Goal: Information Seeking & Learning: Find specific fact

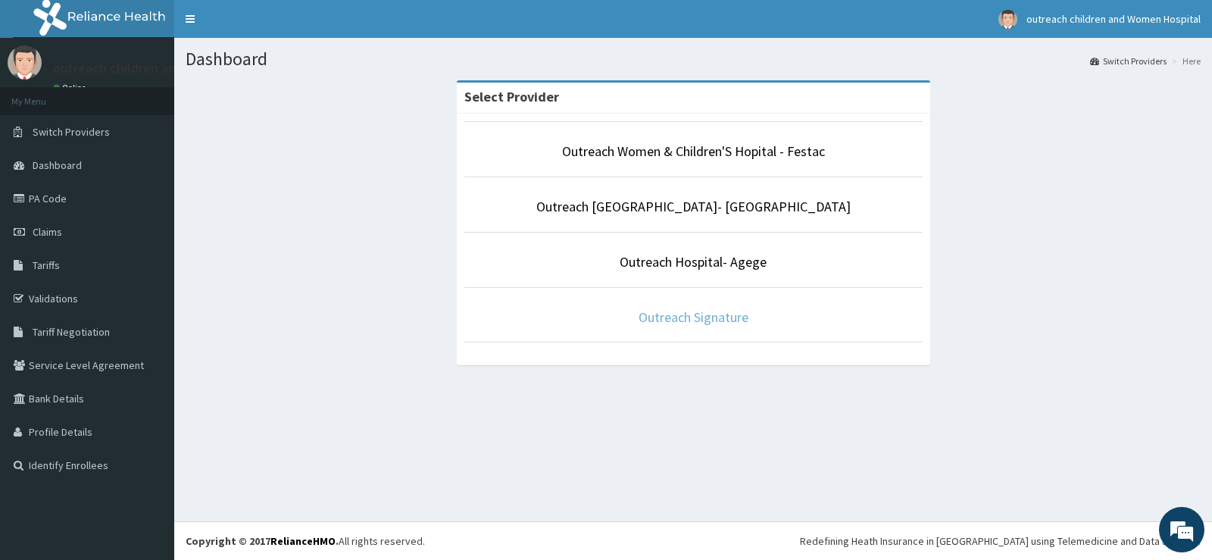
click at [694, 314] on link "Outreach Signature" at bounding box center [694, 316] width 110 height 17
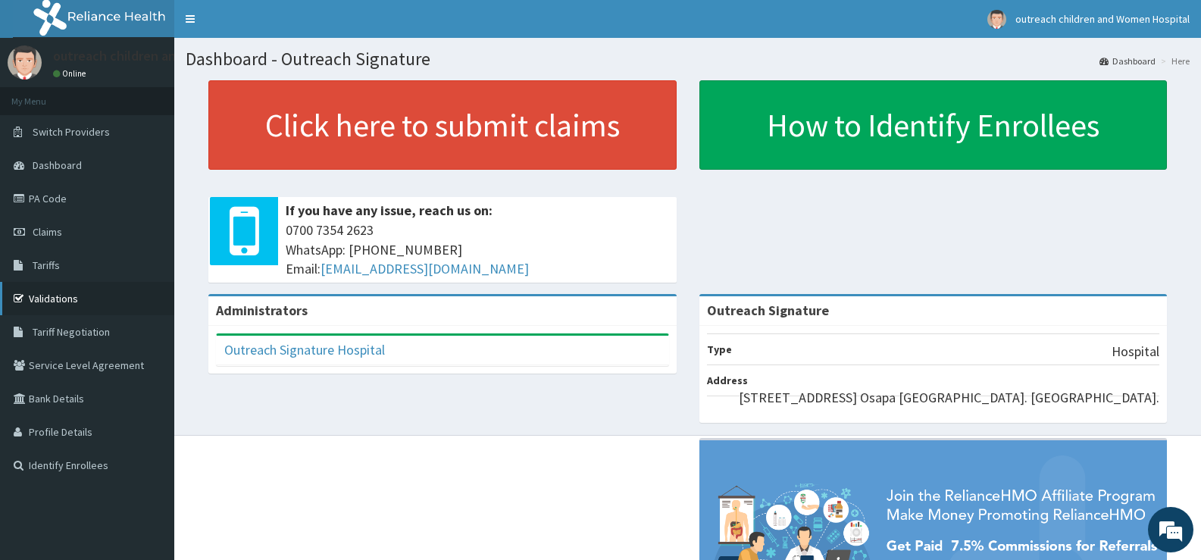
click at [73, 300] on link "Validations" at bounding box center [87, 298] width 174 height 33
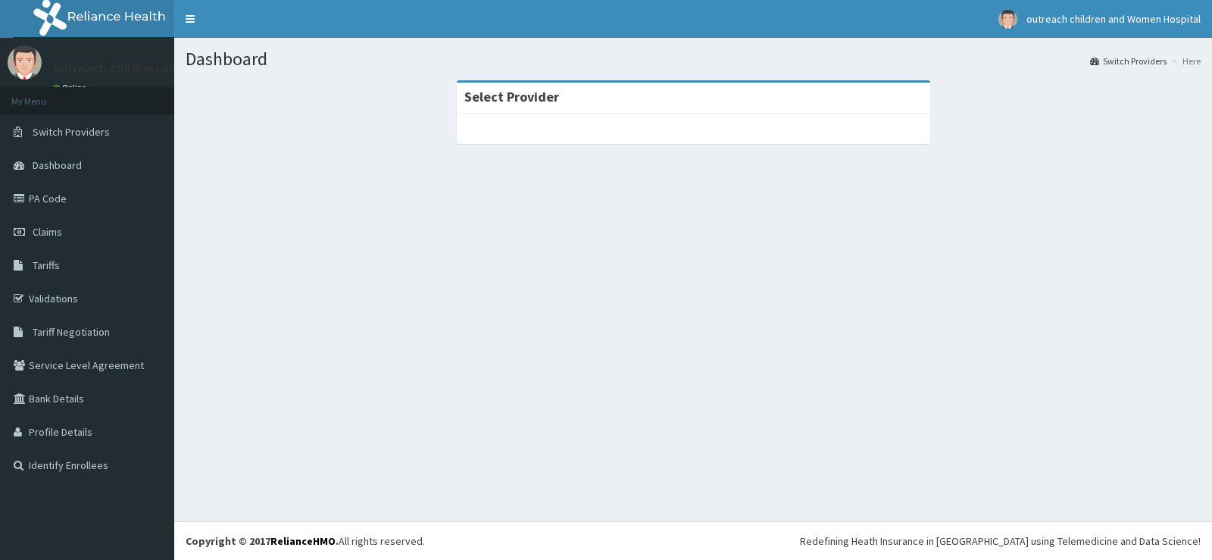
click at [48, 258] on span "Tariffs" at bounding box center [46, 265] width 27 height 14
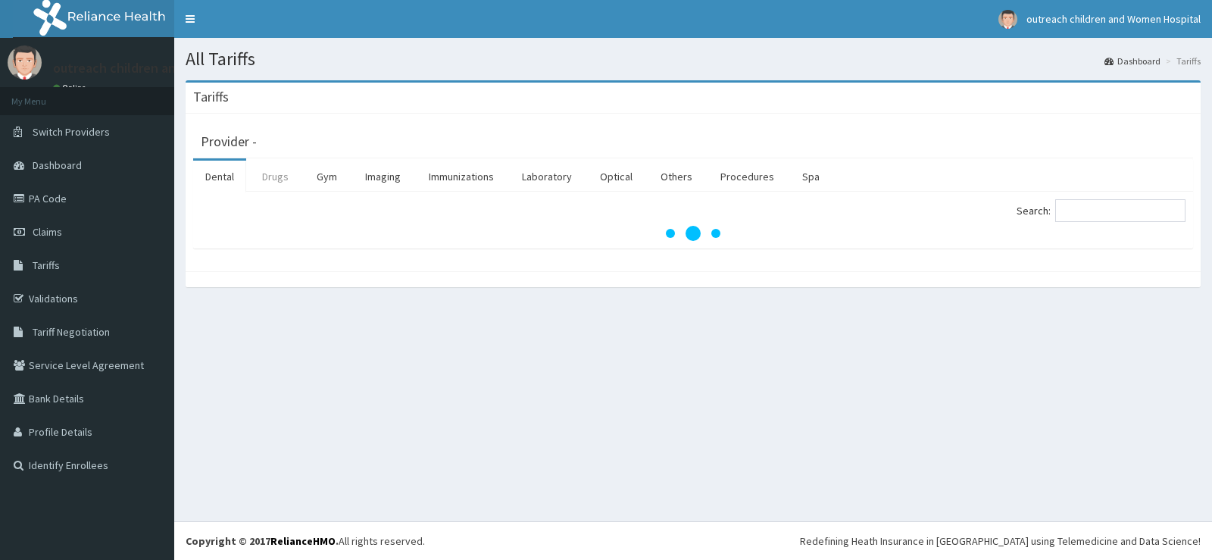
click at [277, 174] on link "Drugs" at bounding box center [275, 177] width 51 height 32
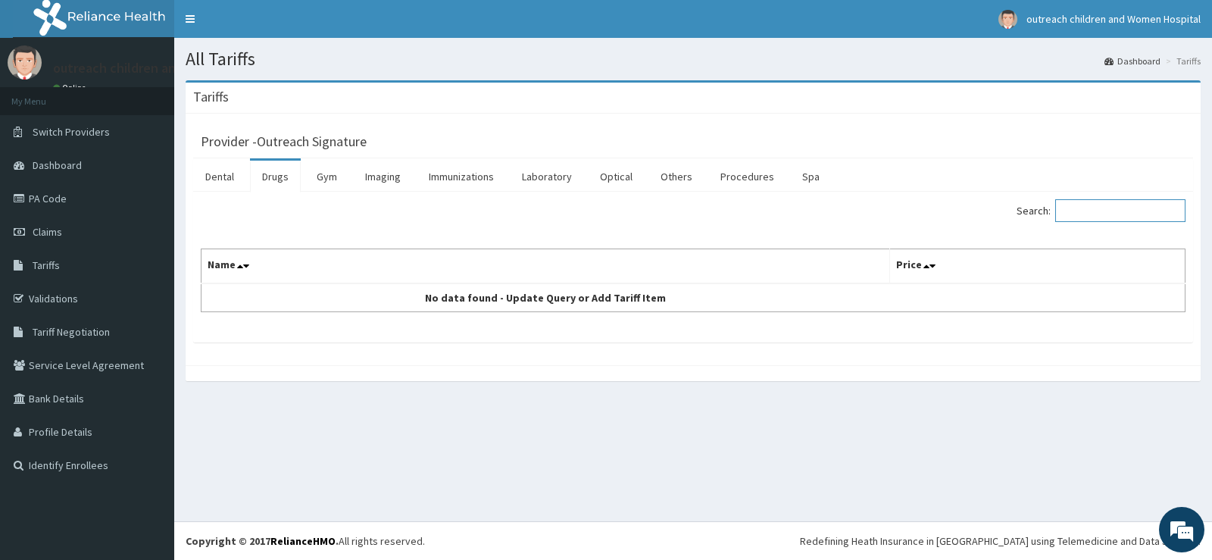
click at [1102, 205] on input "Search:" at bounding box center [1121, 210] width 130 height 23
type input "I"
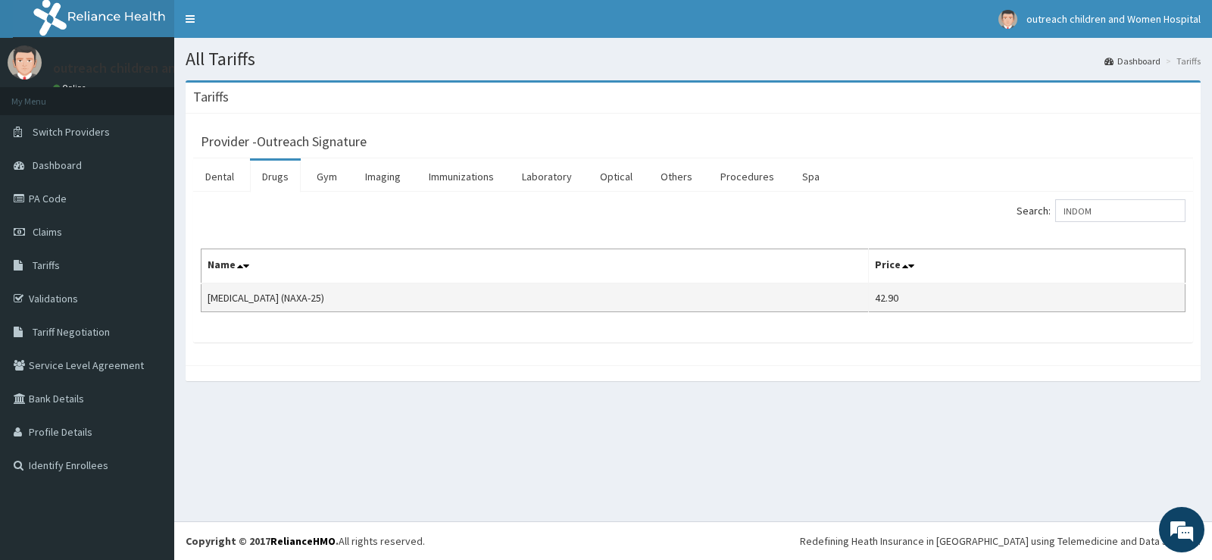
click at [419, 302] on td "[MEDICAL_DATA] (NAXA-25)" at bounding box center [536, 297] width 668 height 29
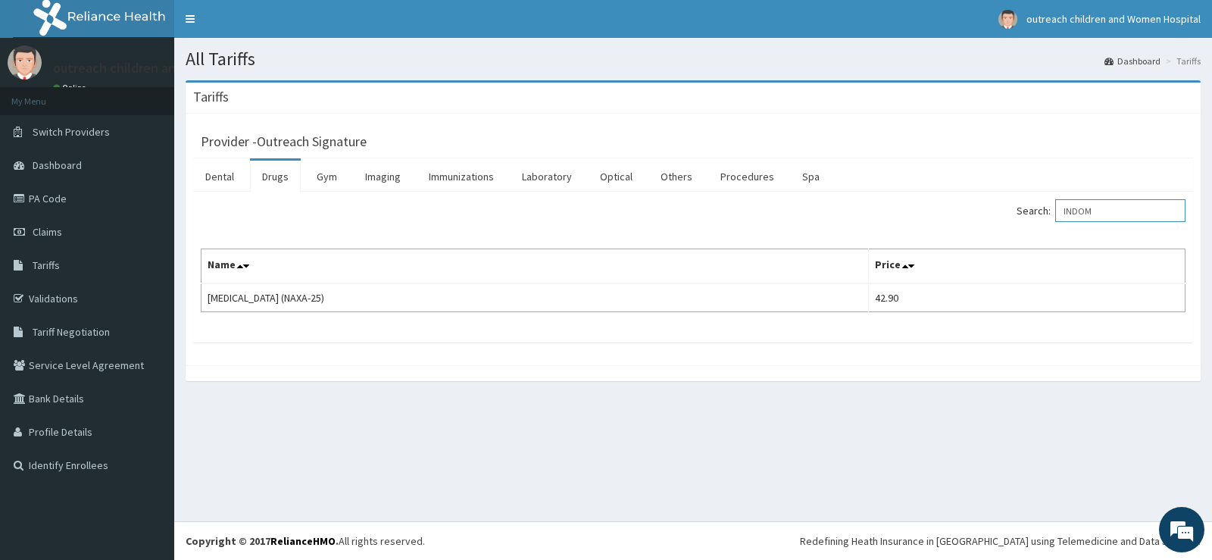
click at [1132, 219] on input "INDOM" at bounding box center [1121, 210] width 130 height 23
type input "I"
type input "NAPRO"
click at [52, 300] on link "Validations" at bounding box center [87, 298] width 174 height 33
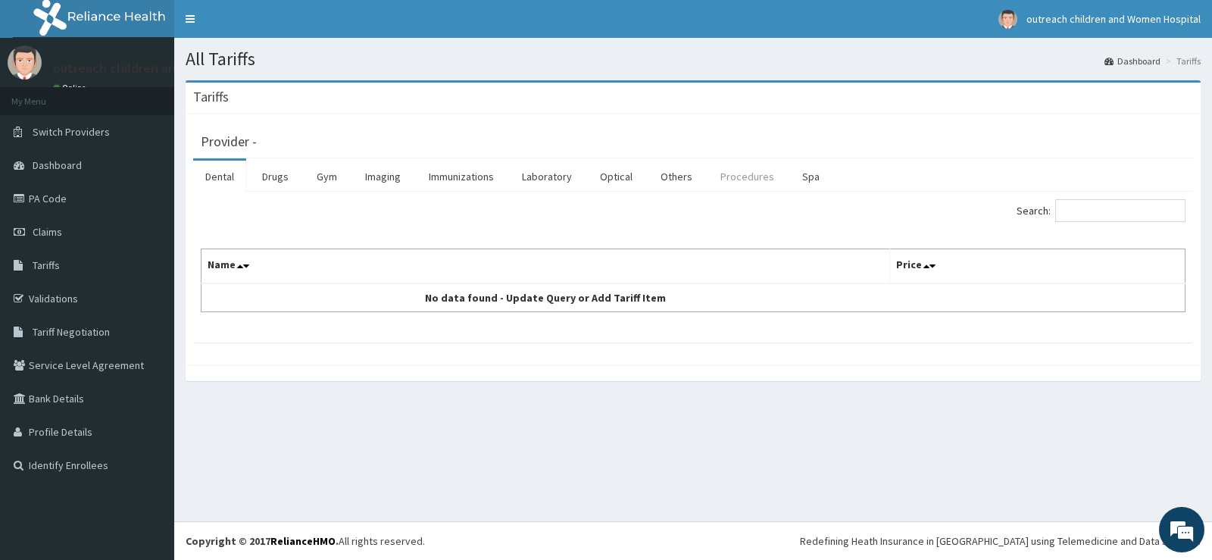
click at [765, 179] on link "Procedures" at bounding box center [747, 177] width 78 height 32
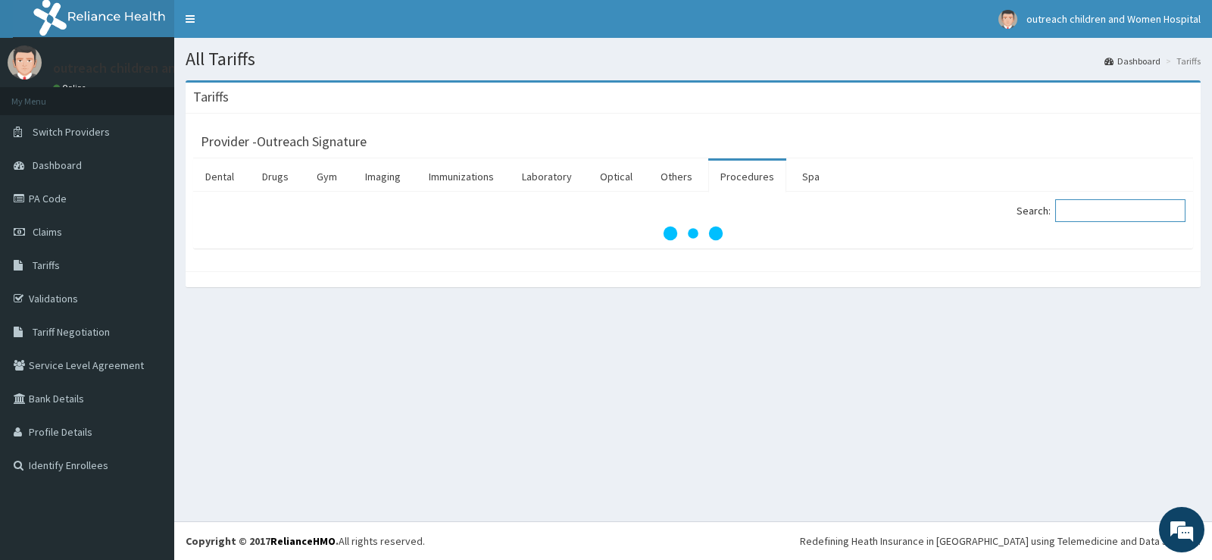
click at [1087, 214] on input "Search:" at bounding box center [1121, 210] width 130 height 23
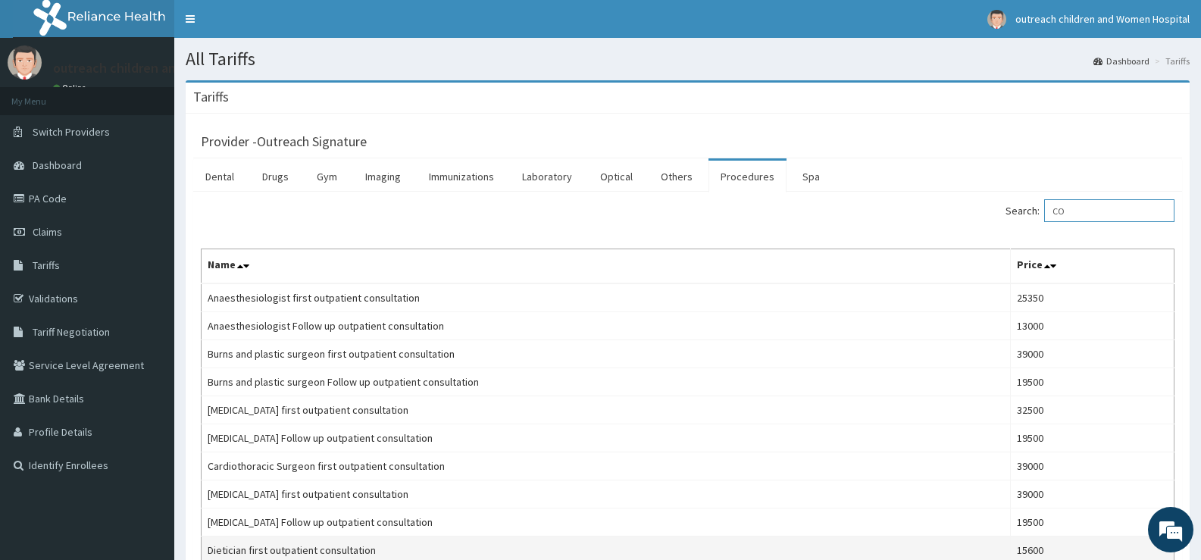
type input "C"
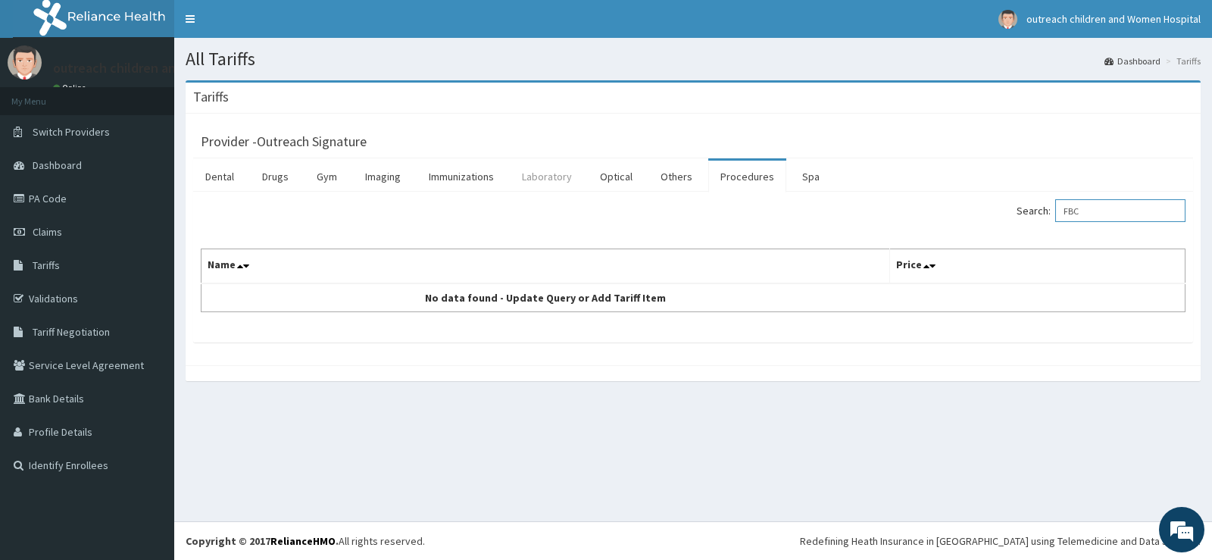
type input "FBC"
click at [563, 174] on link "Laboratory" at bounding box center [547, 177] width 74 height 32
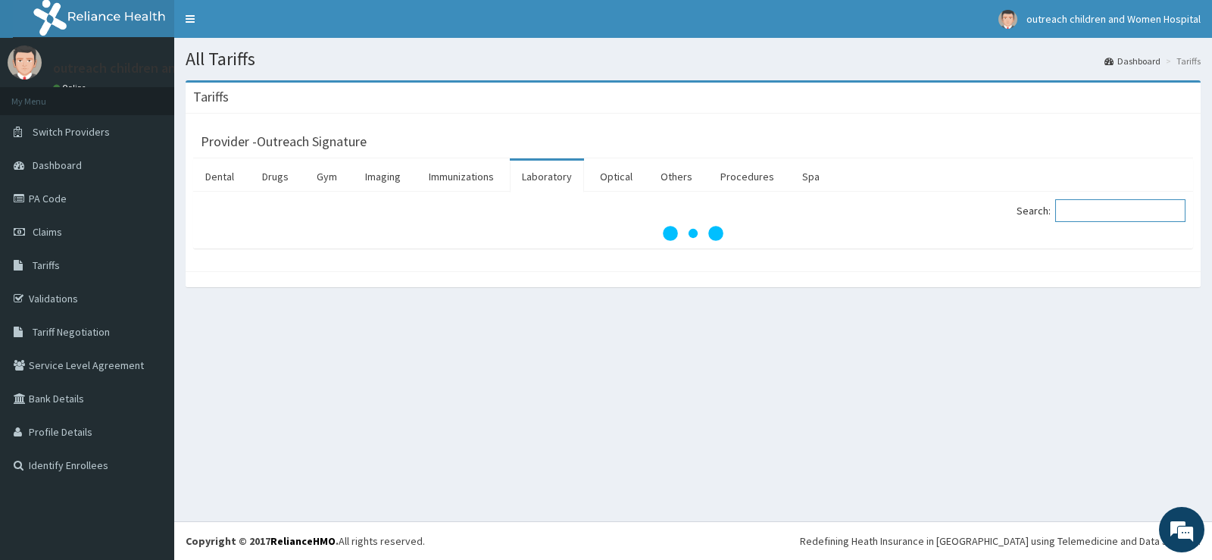
click at [1104, 206] on input "Search:" at bounding box center [1121, 210] width 130 height 23
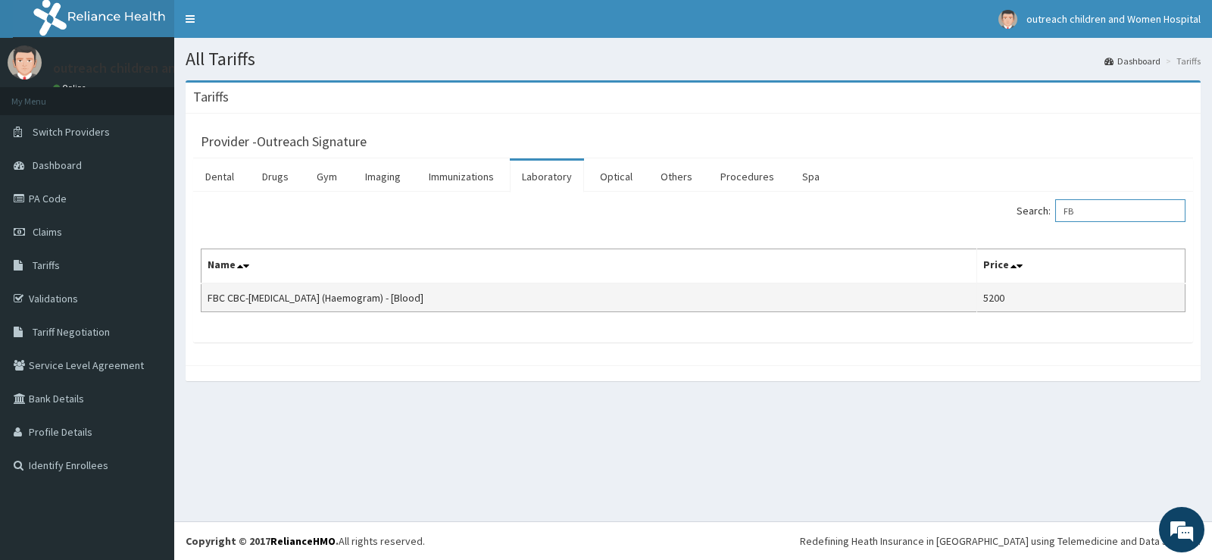
type input "F"
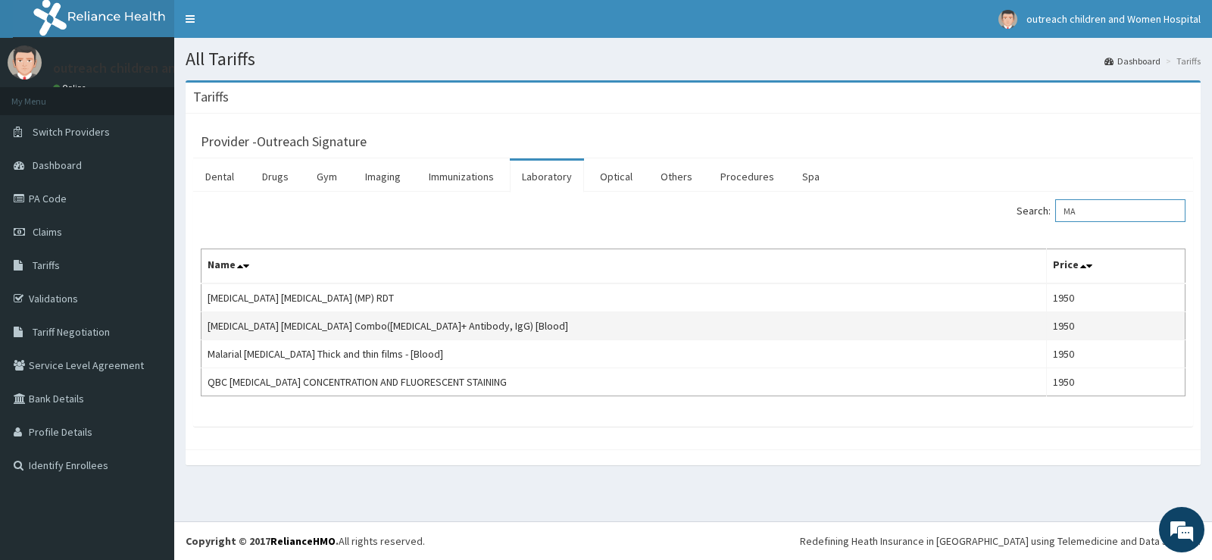
type input "M"
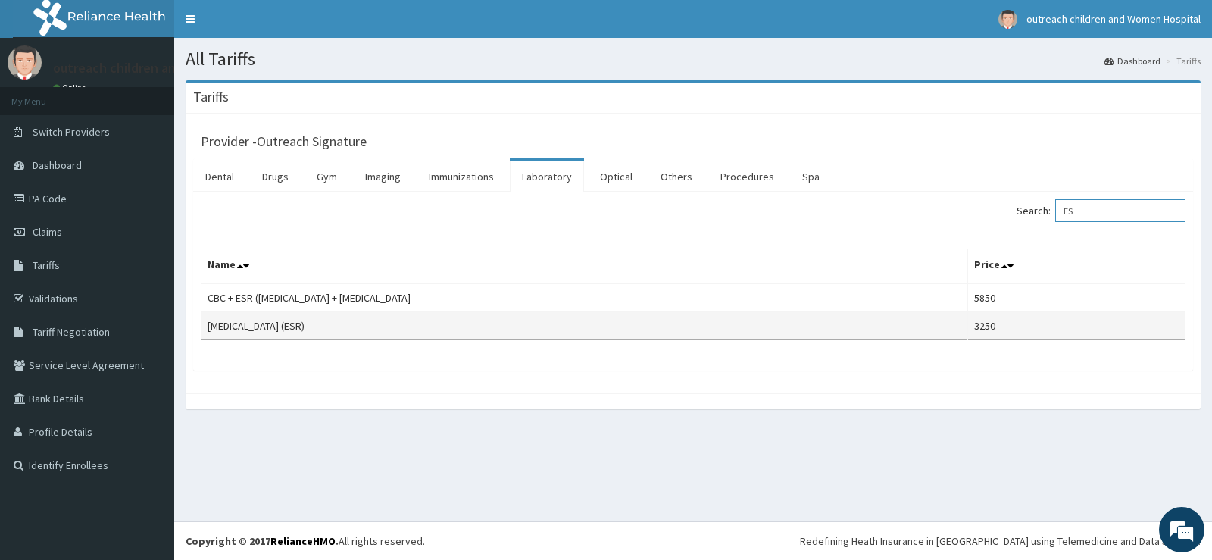
type input "E"
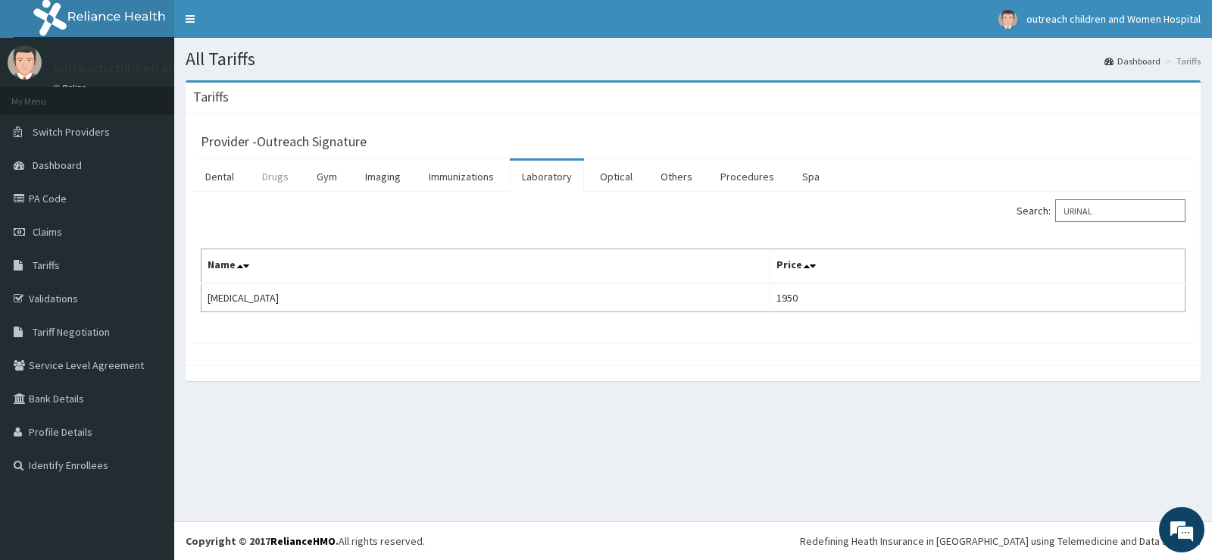
type input "URINAL"
click at [277, 175] on link "Drugs" at bounding box center [275, 177] width 51 height 32
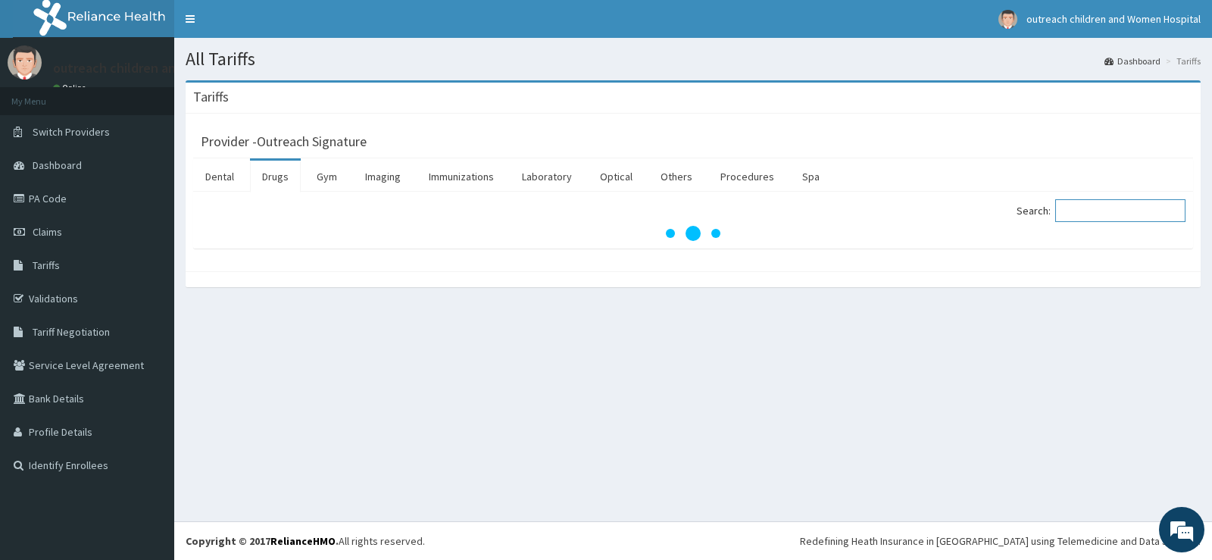
click at [1093, 218] on input "Search:" at bounding box center [1121, 210] width 130 height 23
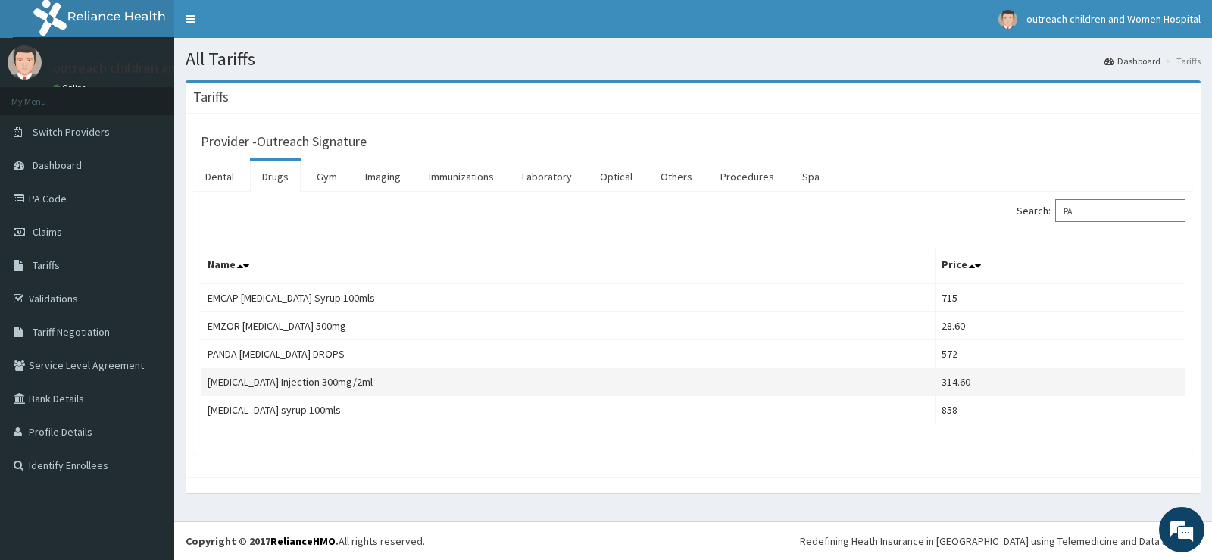
type input "P"
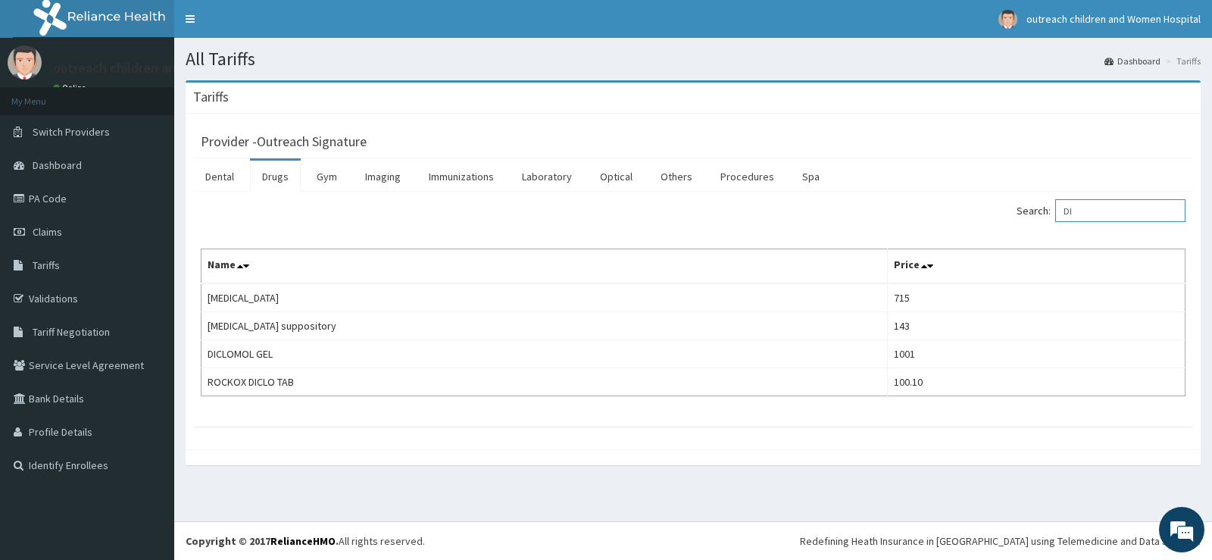
type input "D"
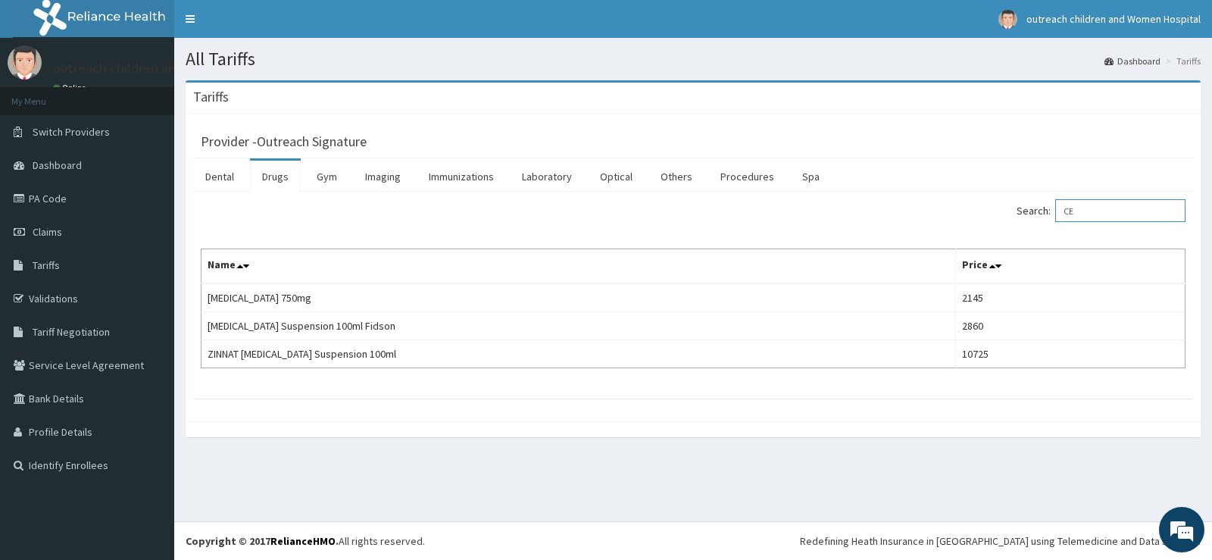
type input "C"
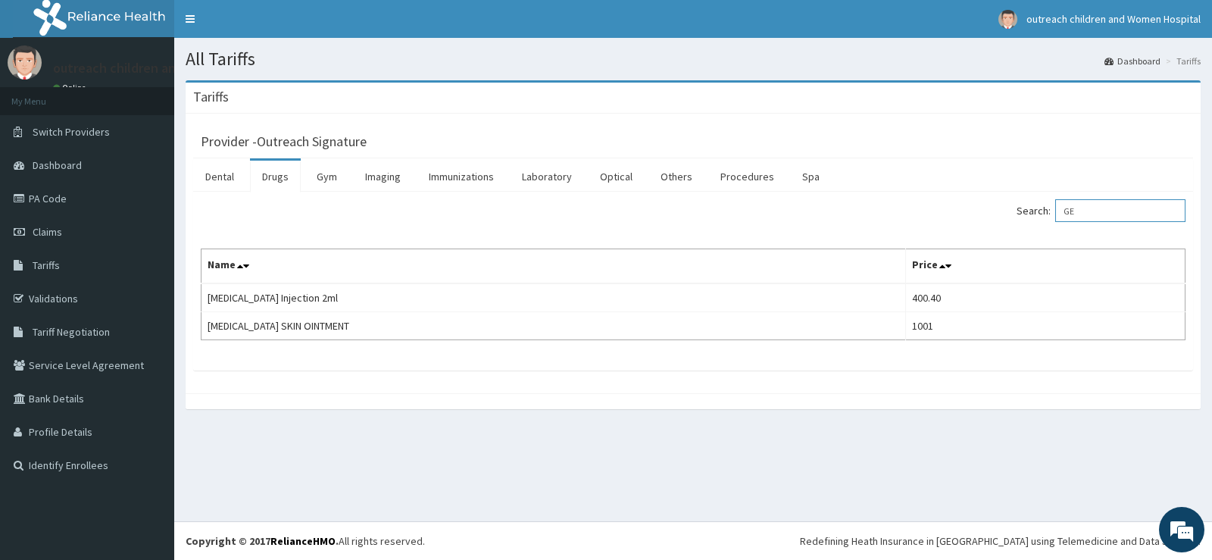
type input "G"
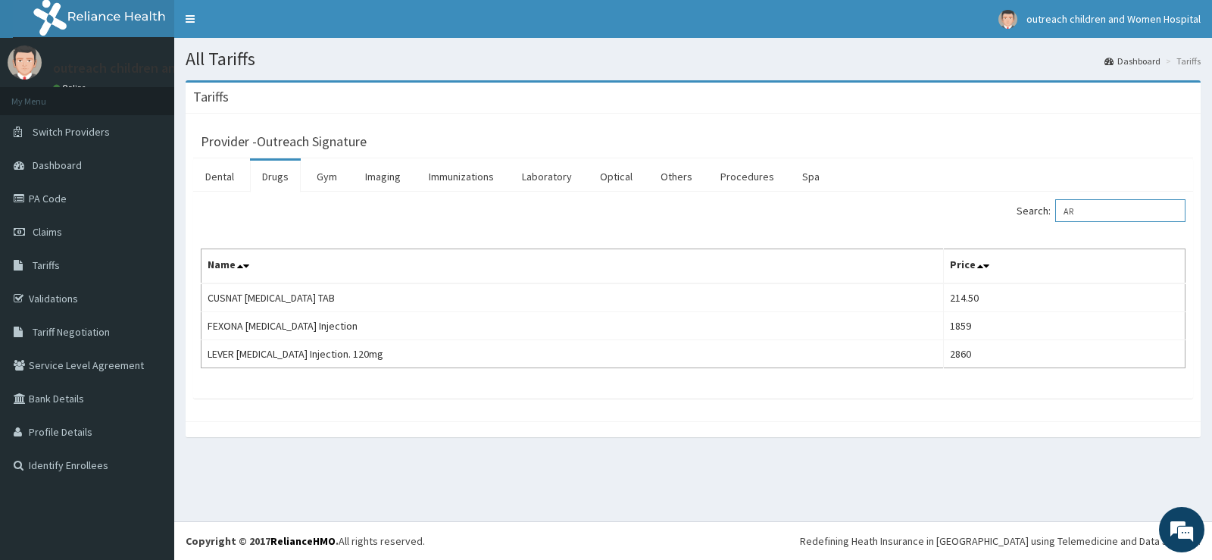
type input "A"
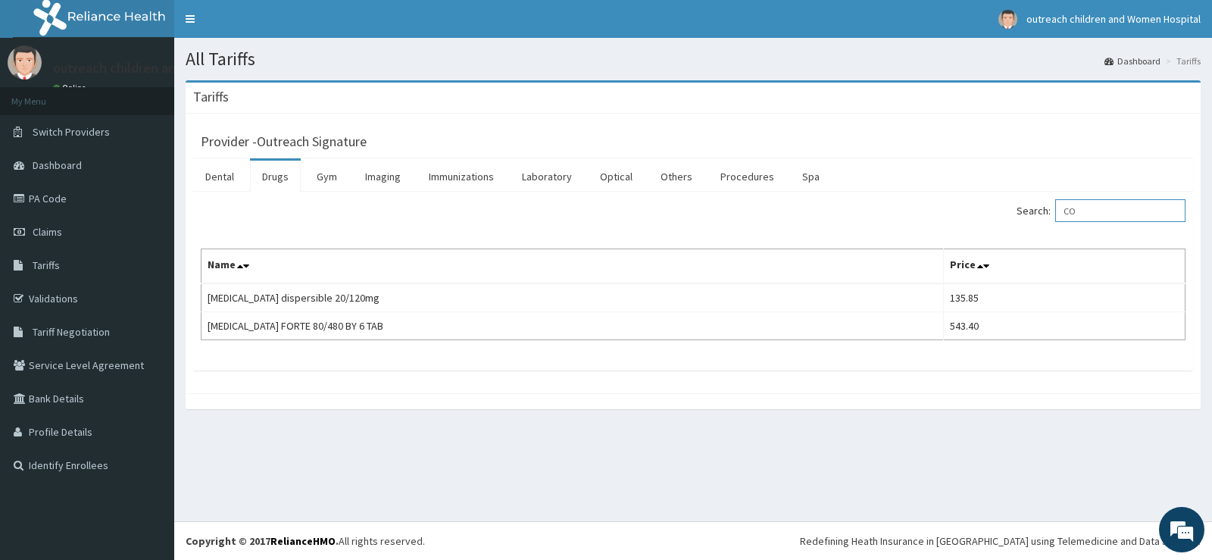
type input "C"
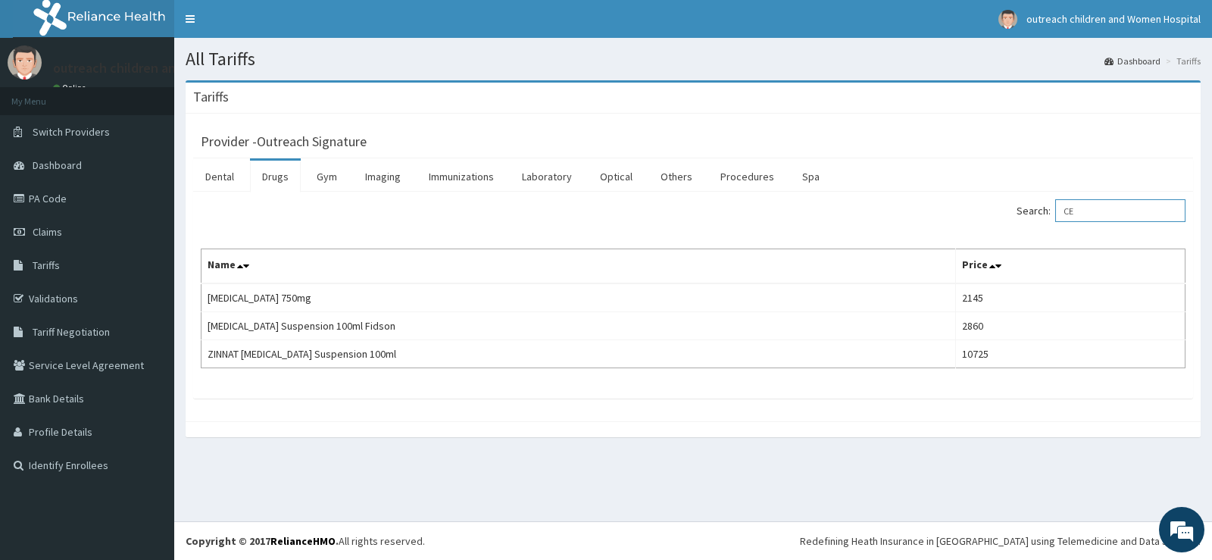
type input "C"
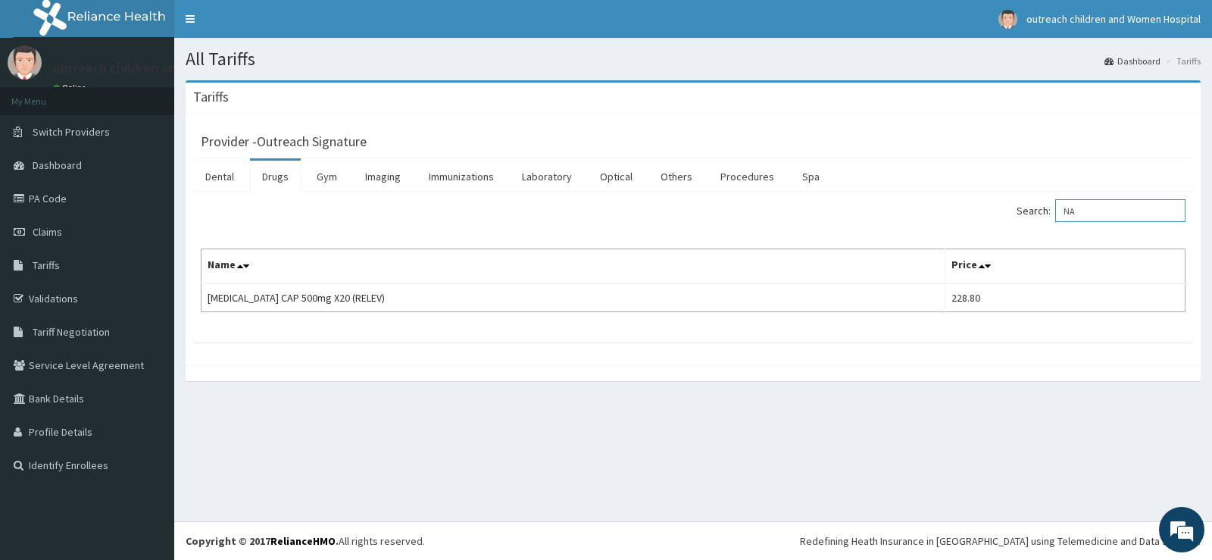
type input "N"
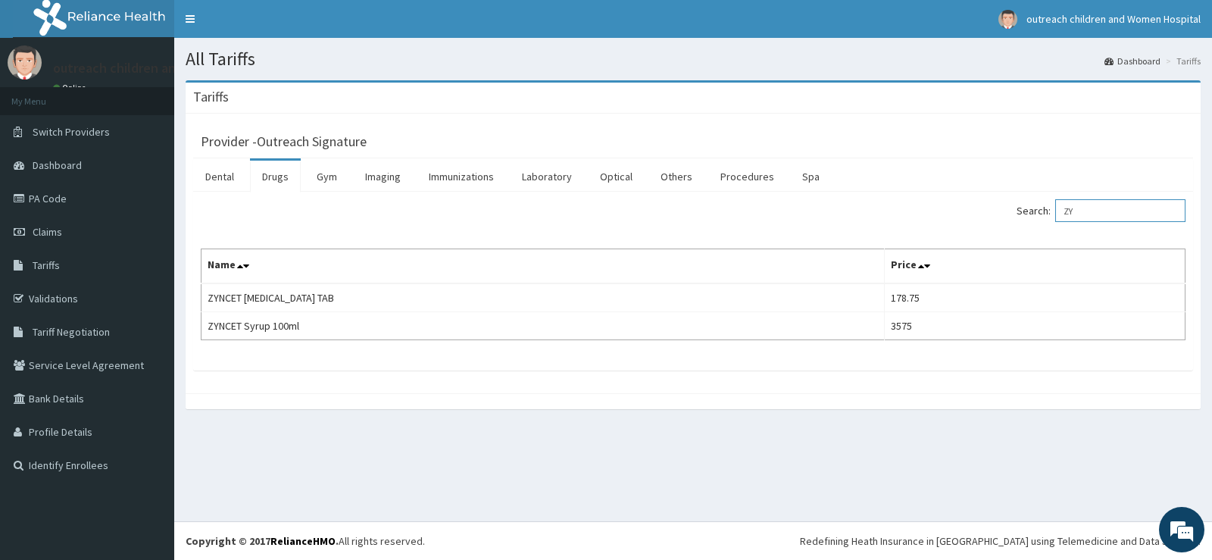
type input "Z"
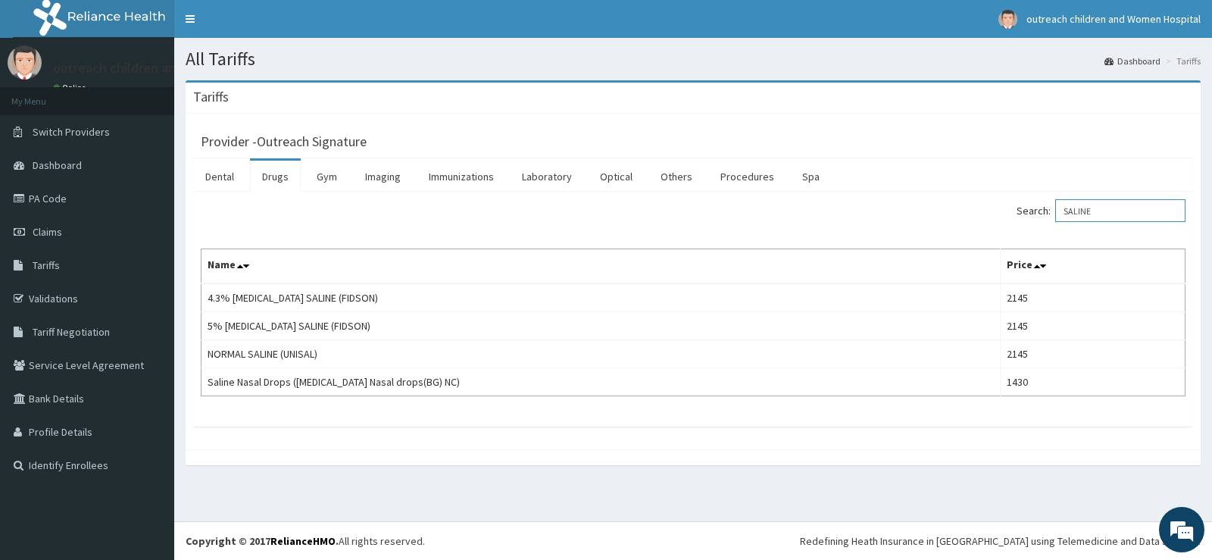
type input "SALINE"
